Goal: Transaction & Acquisition: Purchase product/service

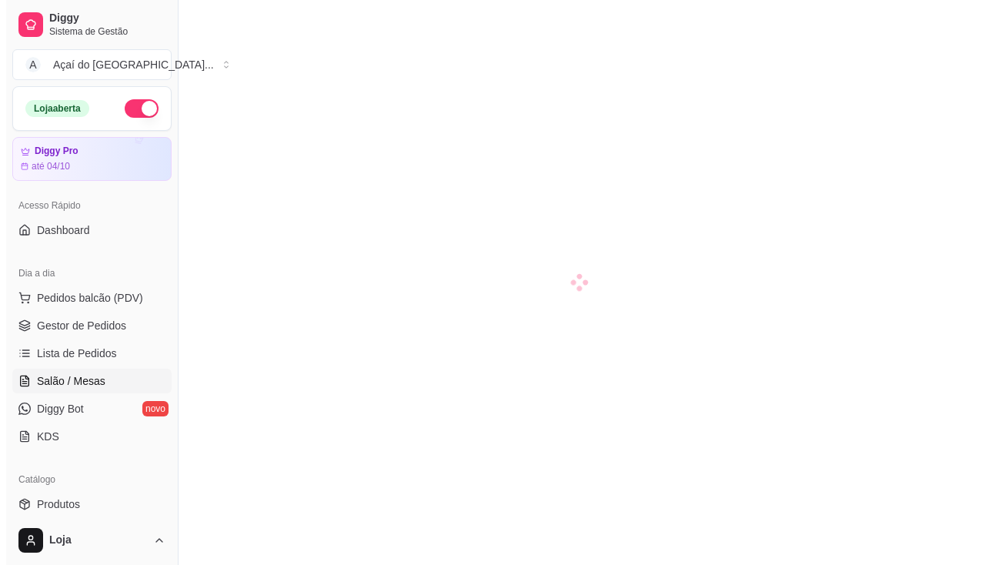
scroll to position [154, 0]
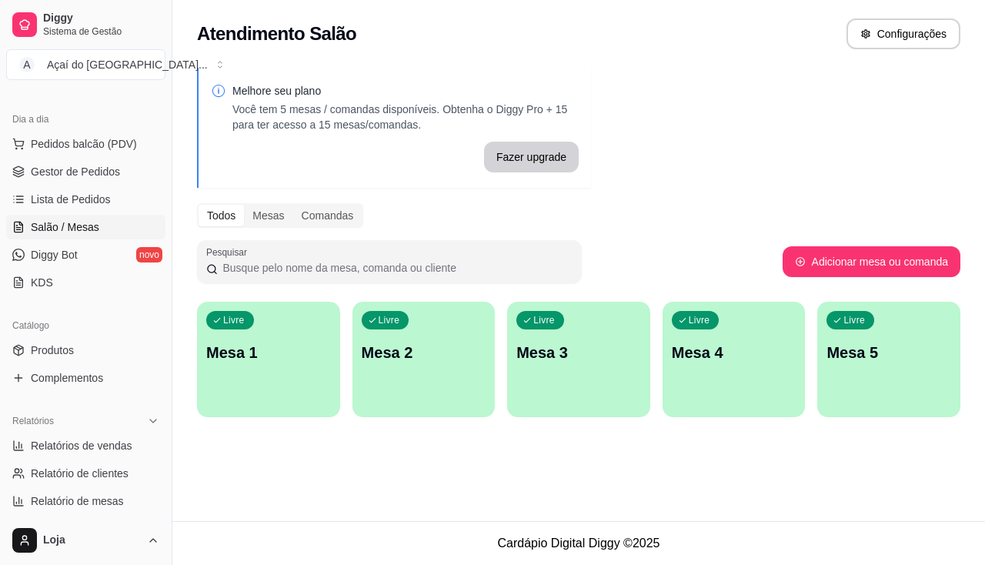
click at [304, 401] on div "button" at bounding box center [268, 407] width 143 height 18
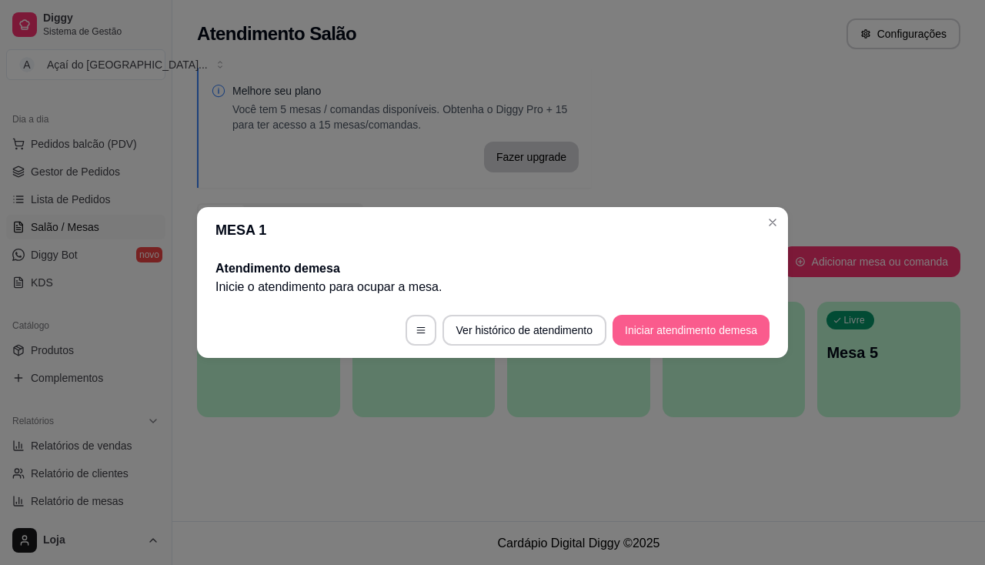
click at [655, 332] on button "Iniciar atendimento de mesa" at bounding box center [690, 330] width 157 height 31
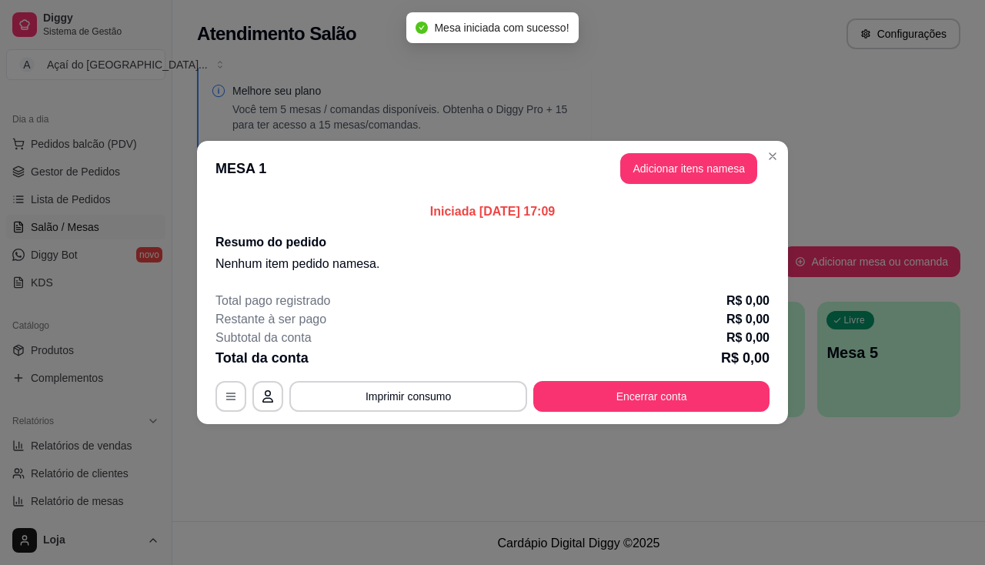
click at [657, 183] on button "Adicionar itens na mesa" at bounding box center [688, 168] width 137 height 31
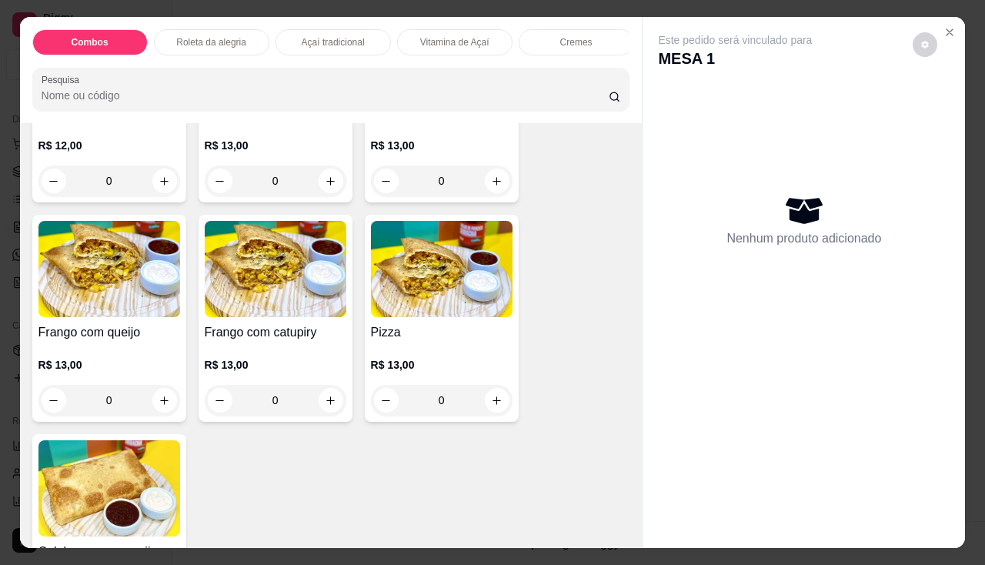
scroll to position [1923, 0]
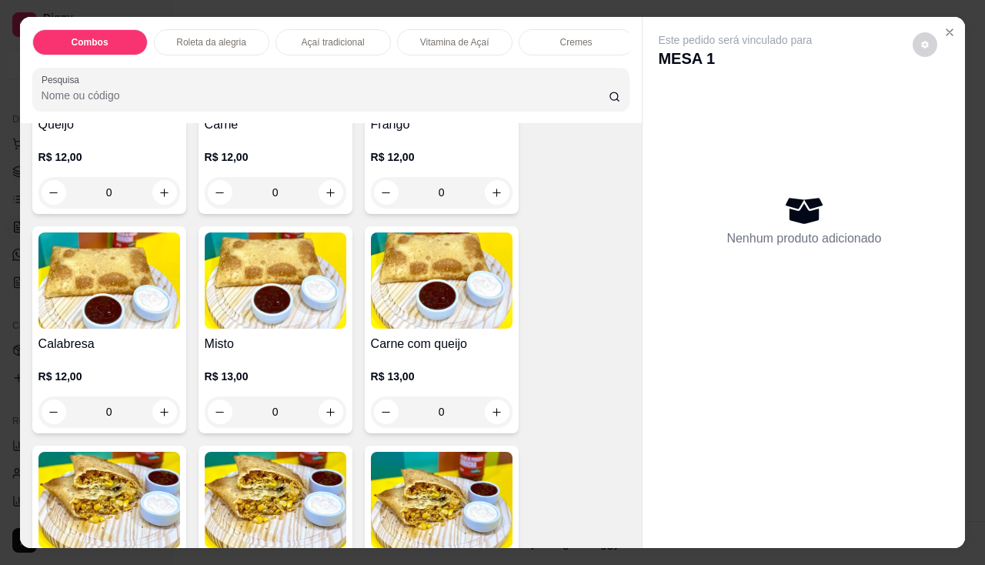
click at [268, 335] on div "Misto R$ 13,00 0" at bounding box center [275, 329] width 154 height 207
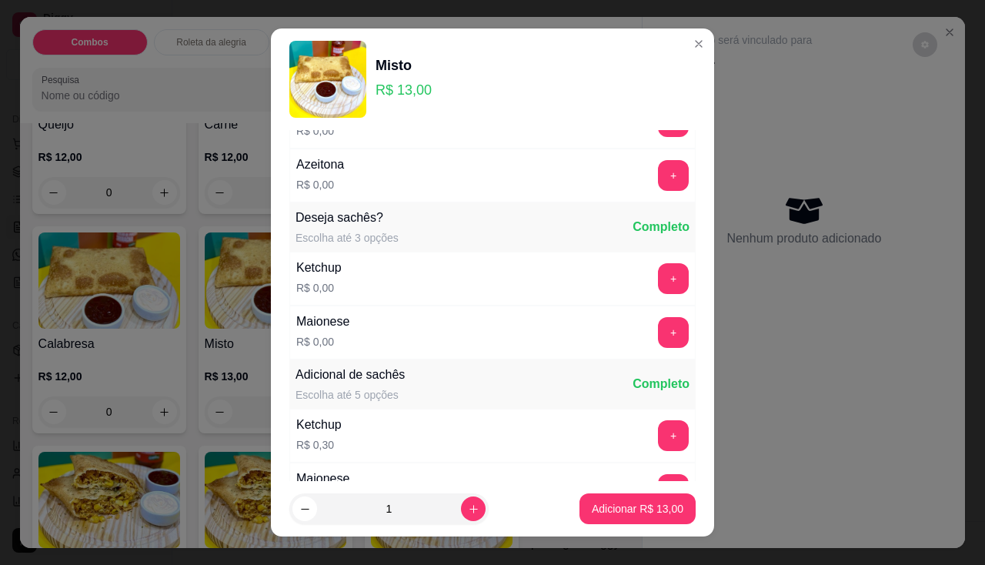
scroll to position [385, 0]
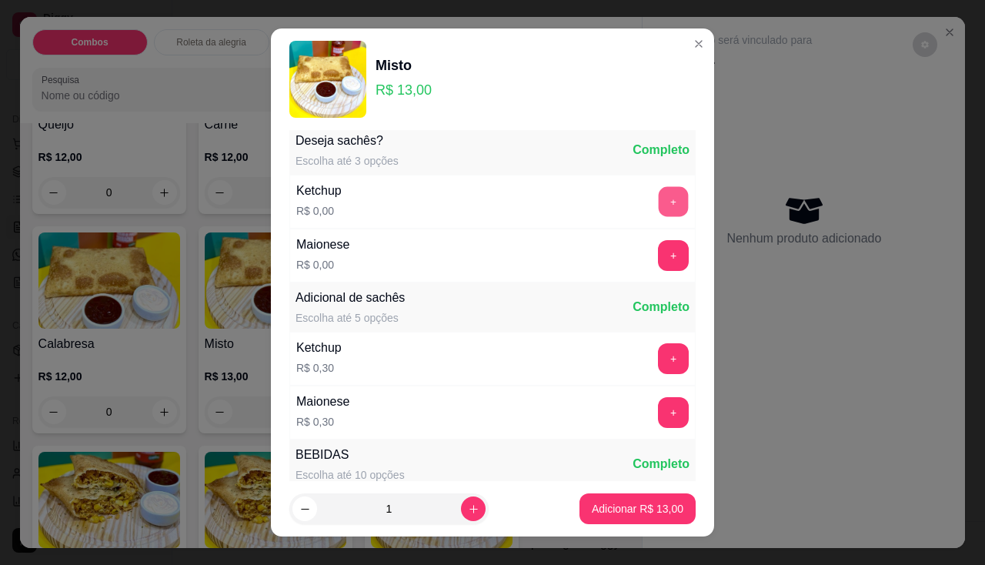
click at [658, 193] on button "+" at bounding box center [673, 201] width 30 height 30
click at [658, 249] on button "+" at bounding box center [673, 255] width 30 height 30
click at [613, 501] on p "Adicionar R$ 13,00" at bounding box center [637, 508] width 92 height 15
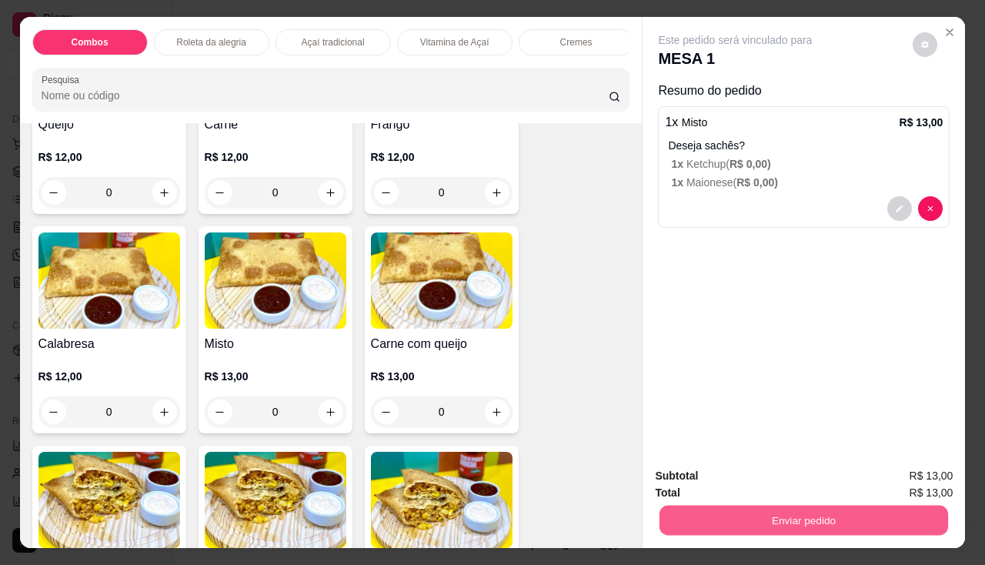
click at [665, 508] on button "Enviar pedido" at bounding box center [803, 520] width 288 height 30
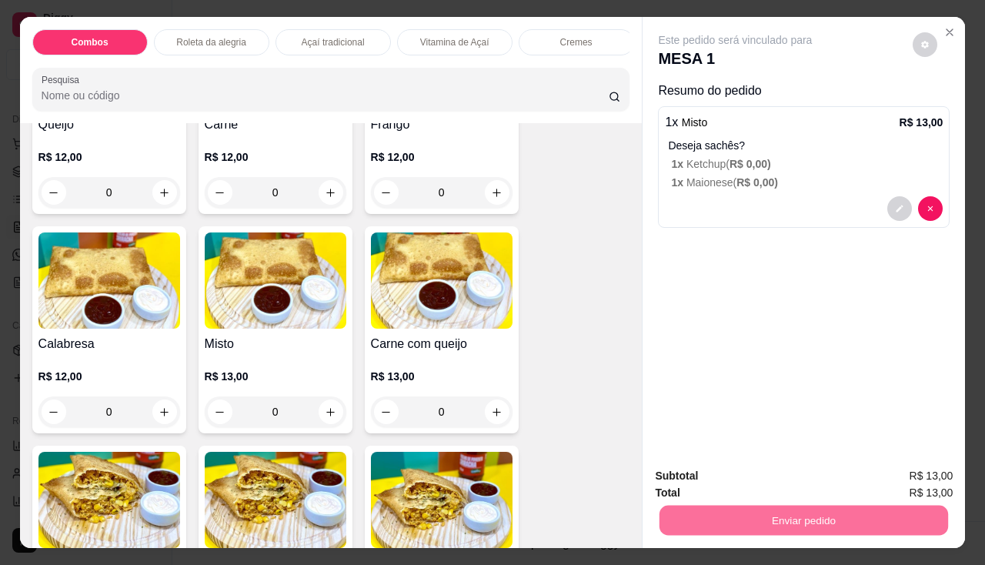
click at [705, 476] on button "Não registrar e enviar pedido" at bounding box center [752, 476] width 155 height 28
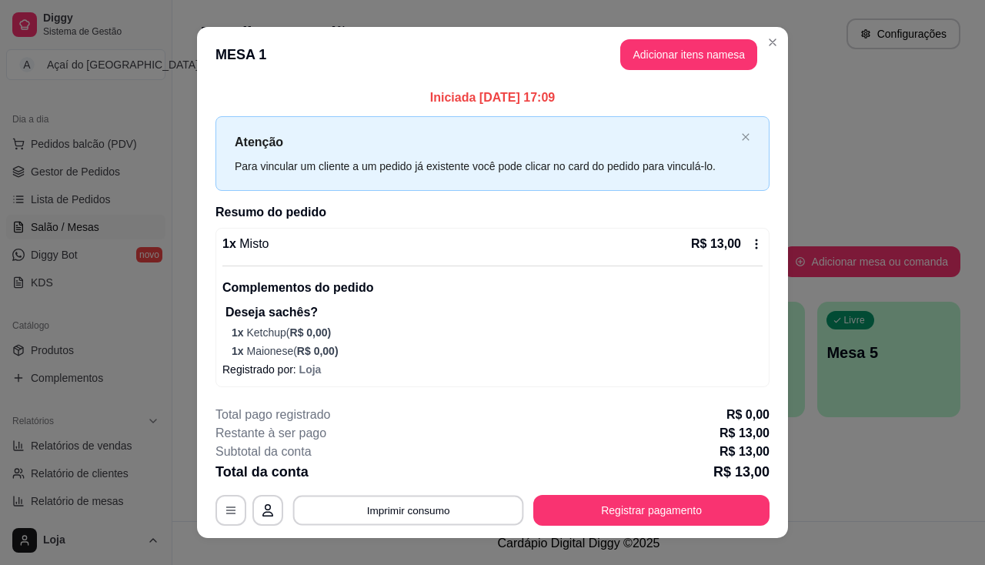
click at [378, 514] on button "Imprimir consumo" at bounding box center [408, 510] width 231 height 30
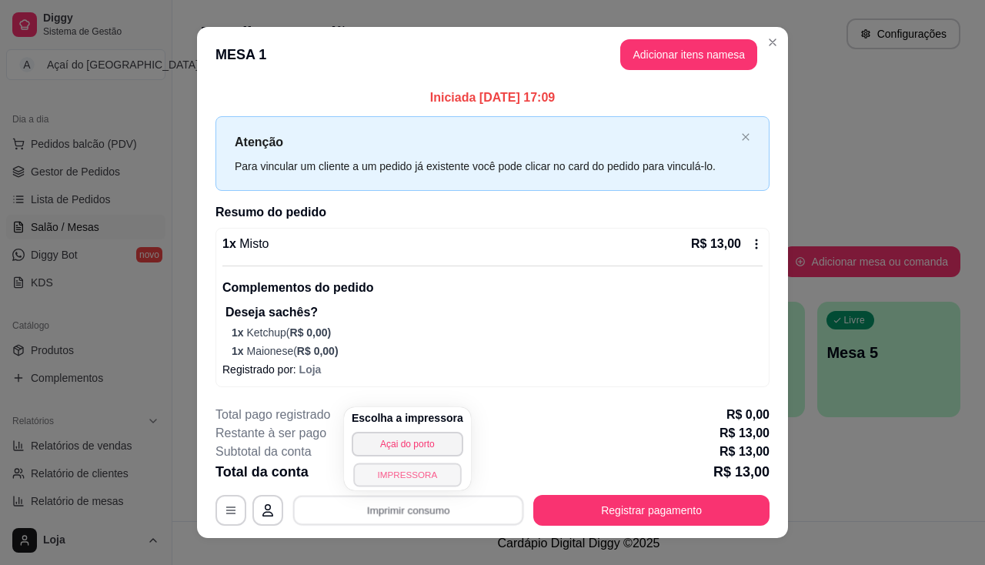
click at [388, 479] on button "IMPRESSORA" at bounding box center [407, 474] width 108 height 24
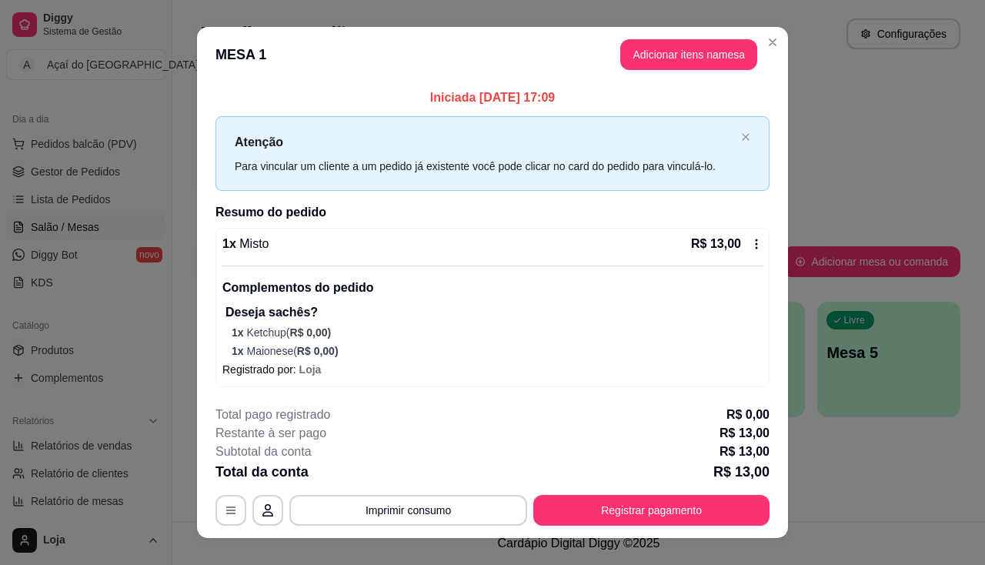
click at [632, 527] on footer "**********" at bounding box center [492, 465] width 591 height 145
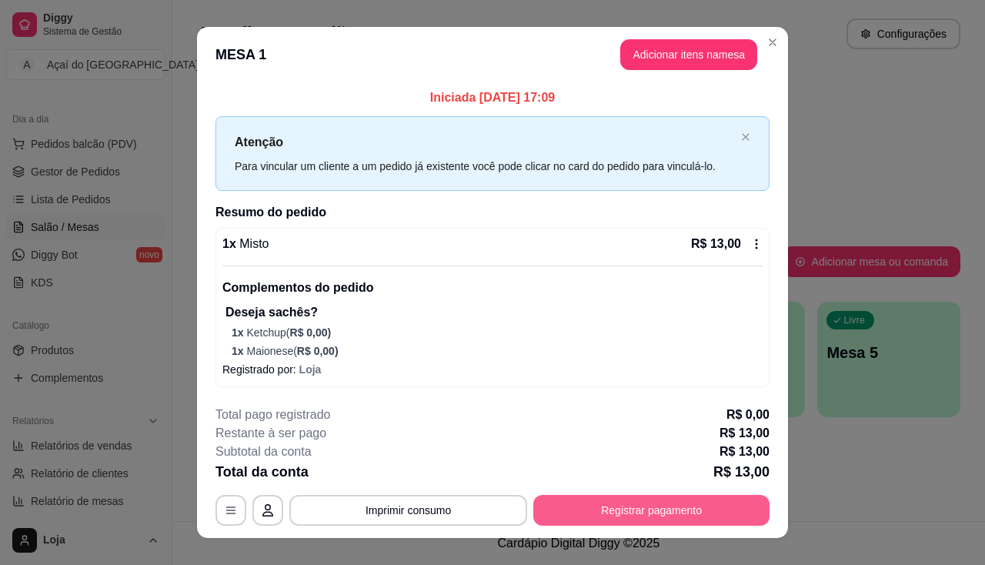
click at [638, 518] on button "Registrar pagamento" at bounding box center [651, 510] width 236 height 31
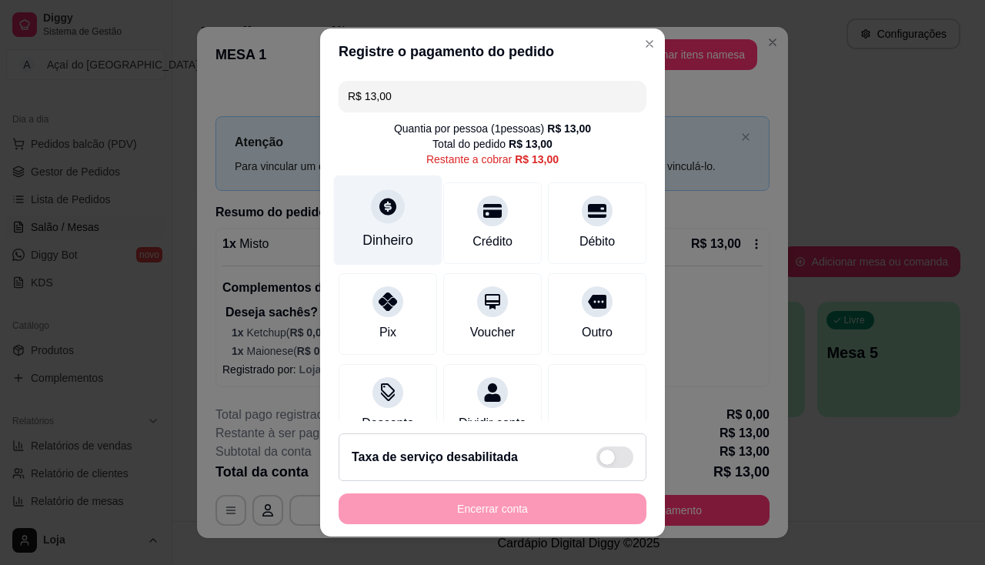
click at [376, 229] on div "Dinheiro" at bounding box center [388, 220] width 108 height 90
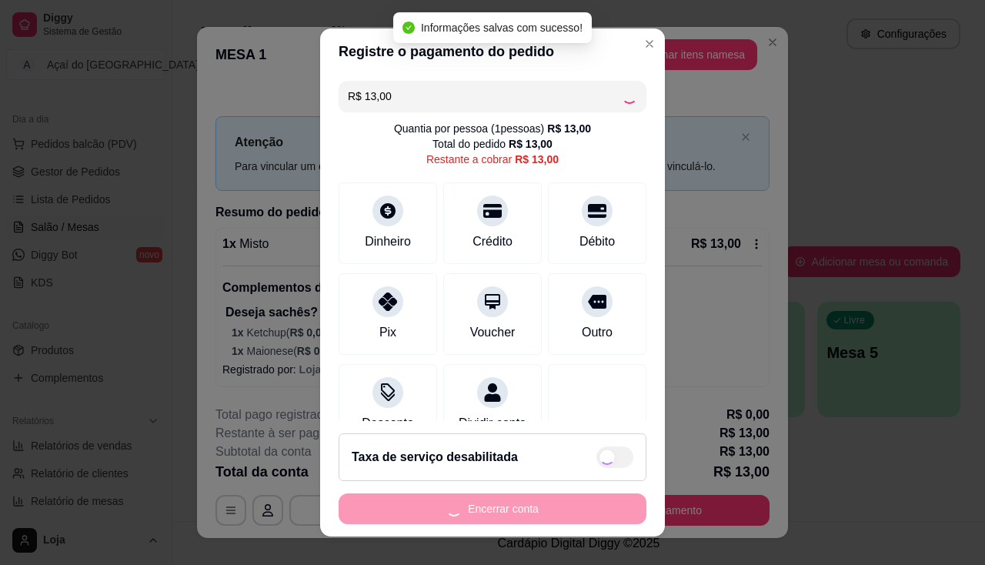
type input "R$ 0,00"
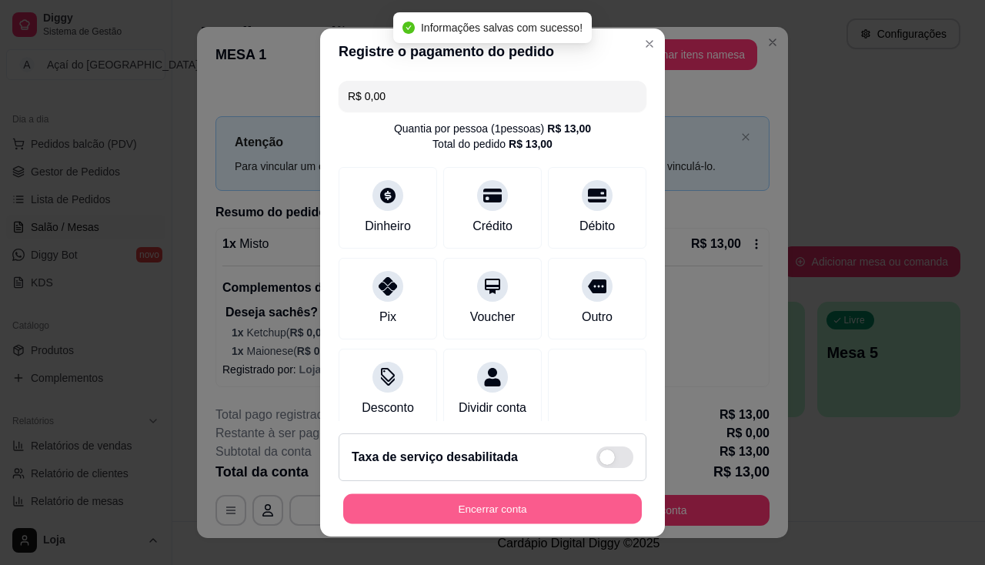
click at [566, 506] on button "Encerrar conta" at bounding box center [492, 509] width 298 height 30
